Goal: Task Accomplishment & Management: Complete application form

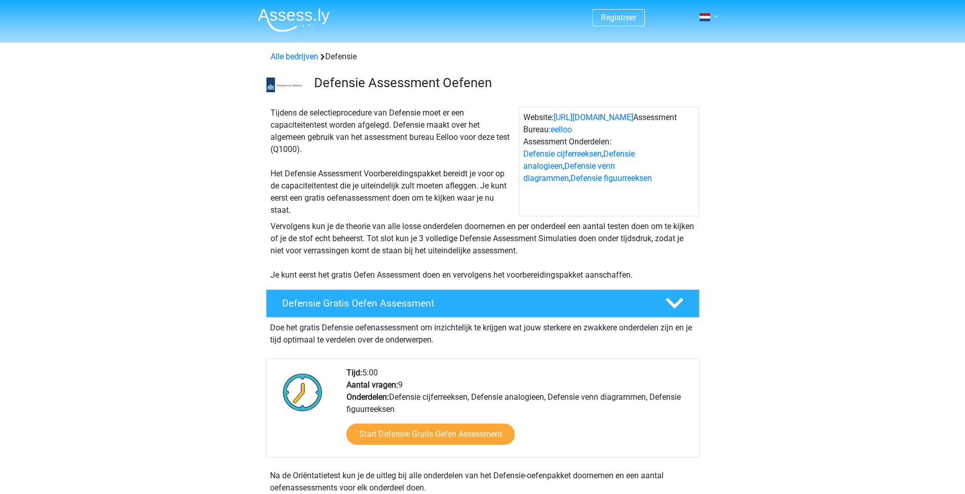
click at [712, 19] on link at bounding box center [706, 17] width 20 height 12
click at [676, 58] on link "Login" at bounding box center [680, 57] width 70 height 16
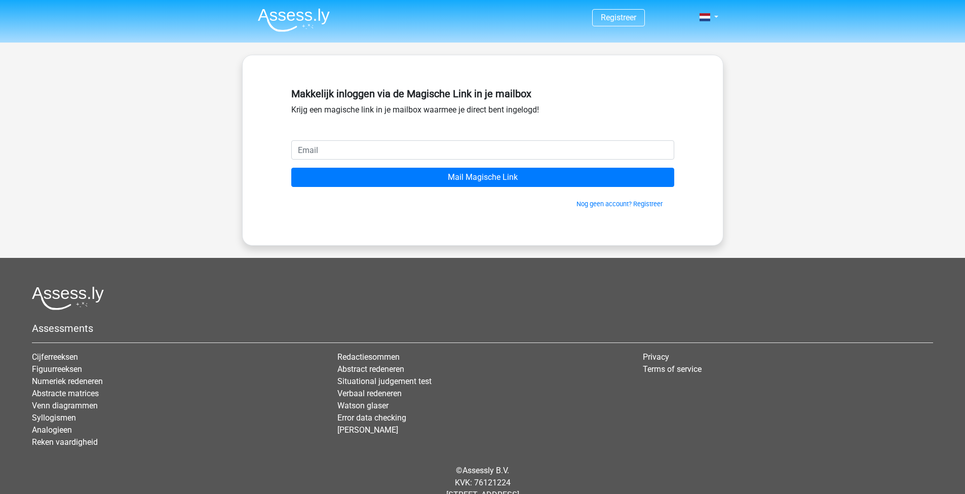
click at [364, 150] on input "email" at bounding box center [482, 149] width 383 height 19
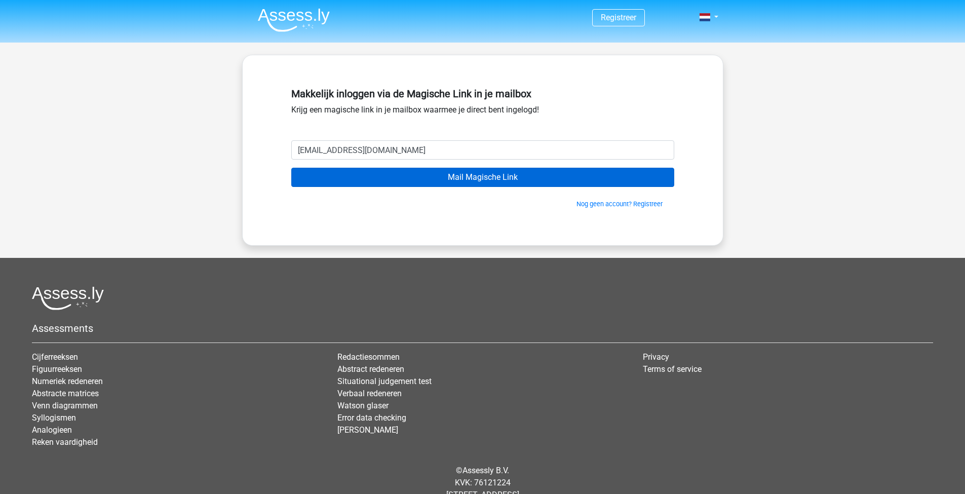
type input "[EMAIL_ADDRESS][DOMAIN_NAME]"
click at [466, 178] on input "Mail Magische Link" at bounding box center [482, 177] width 383 height 19
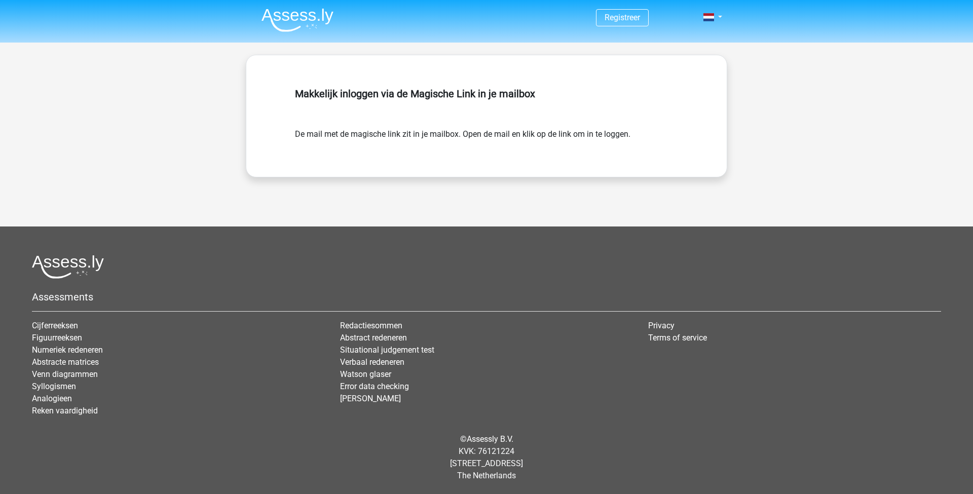
click at [865, 62] on div "Registreer" at bounding box center [486, 228] width 973 height 457
click at [471, 0] on header "Registreer" at bounding box center [486, 21] width 973 height 43
